Goal: Find contact information: Find contact information

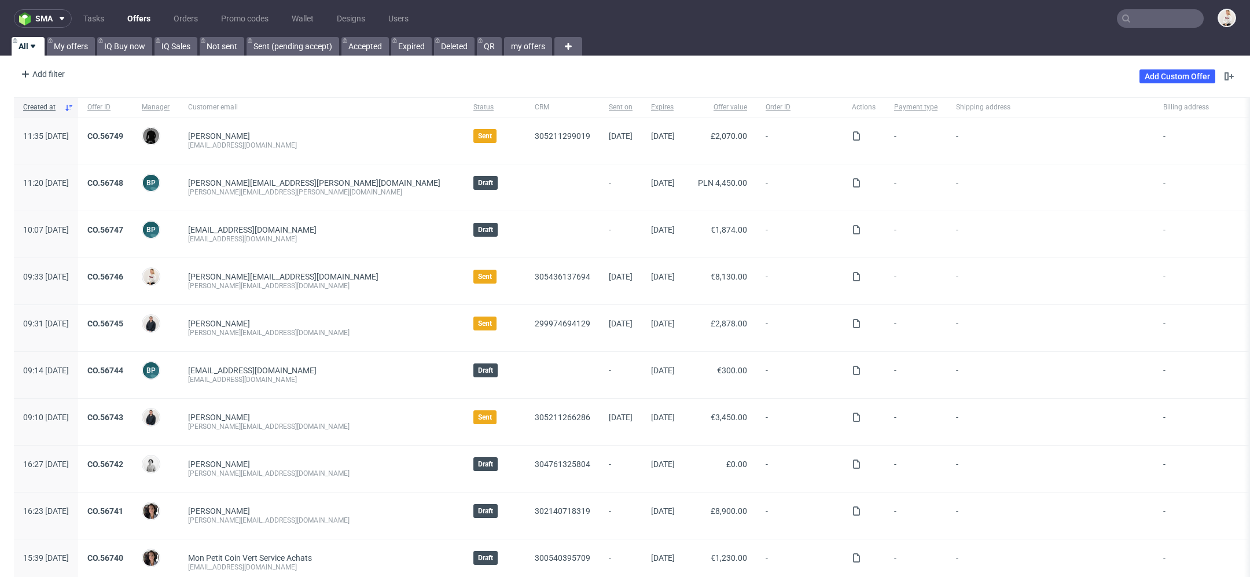
click at [1117, 24] on input "text" at bounding box center [1160, 18] width 87 height 19
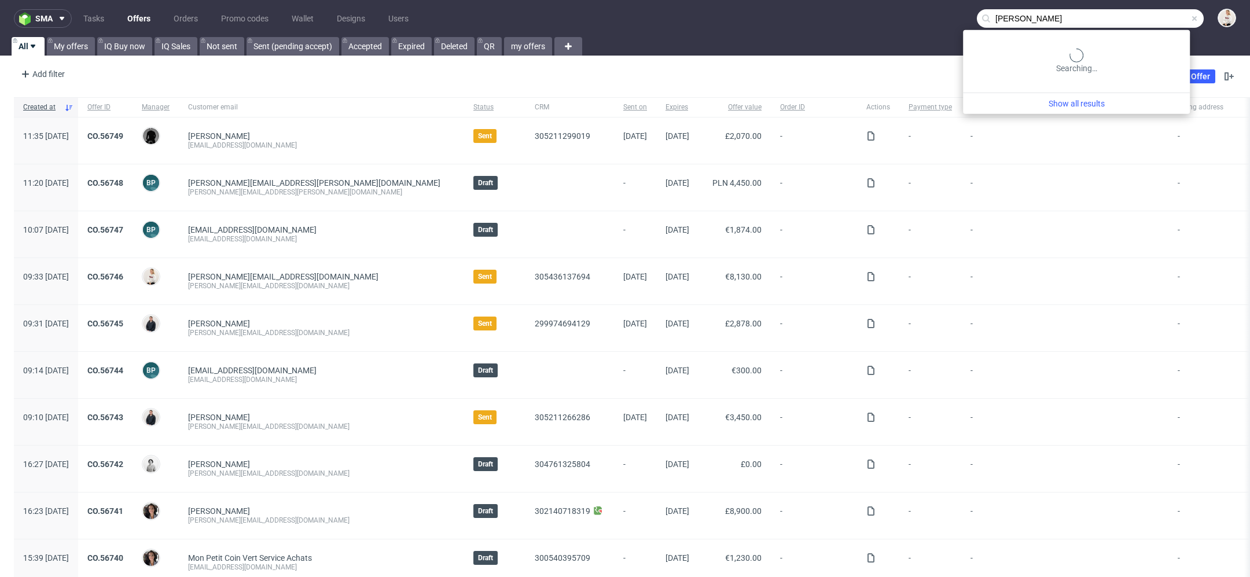
type input "kwiatkowski"
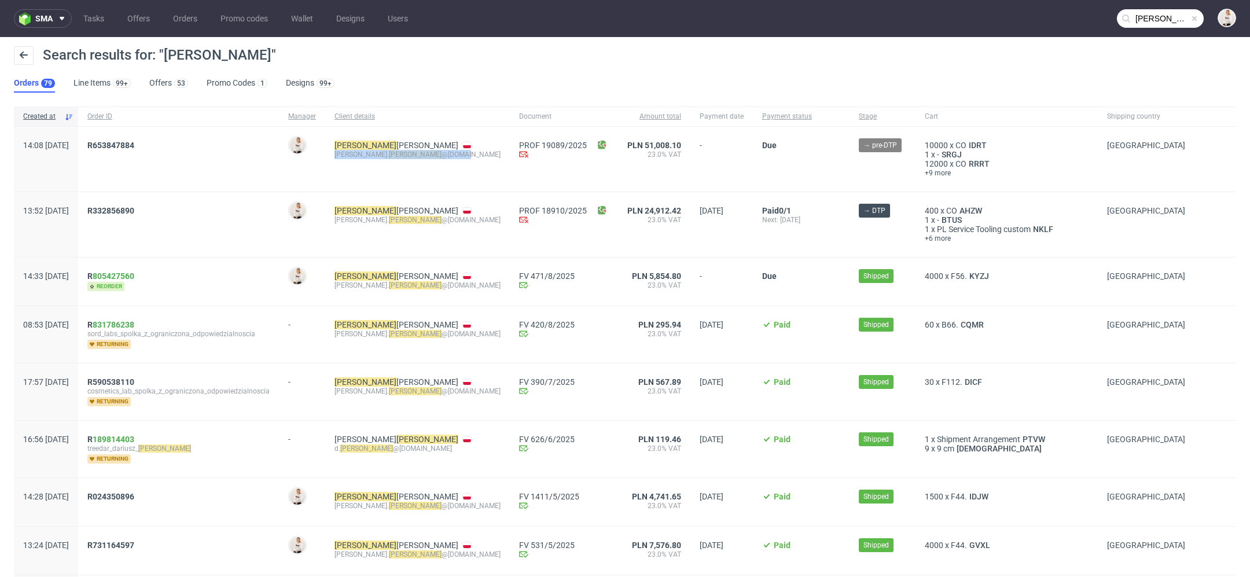
drag, startPoint x: 462, startPoint y: 157, endPoint x: 362, endPoint y: 156, distance: 100.7
click at [362, 156] on div "Kwiatkowski Konrad konrad. kwiatkowski @mcv.vc" at bounding box center [417, 159] width 185 height 65
copy div "konrad. kwiatkowski @mcv.vc"
click at [140, 16] on link "Offers" at bounding box center [138, 18] width 36 height 19
